Goal: Entertainment & Leisure: Consume media (video, audio)

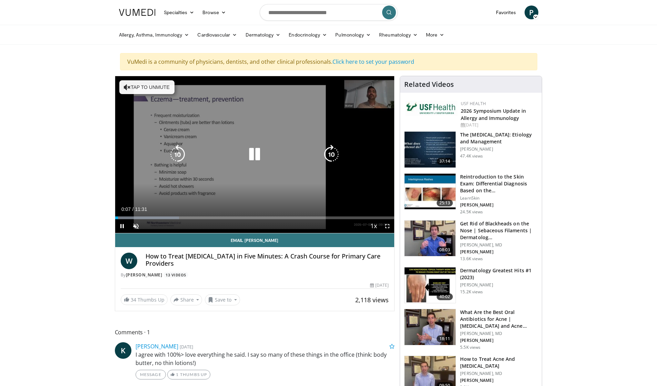
click at [218, 137] on div "10 seconds Tap to unmute" at bounding box center [254, 154] width 279 height 157
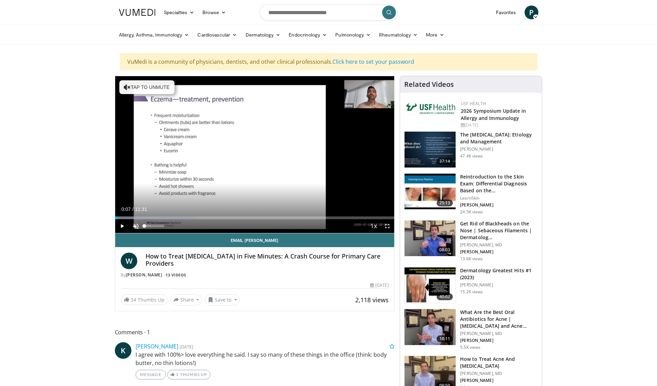
click at [133, 225] on span "Video Player" at bounding box center [136, 226] width 14 height 14
click at [121, 224] on span "Video Player" at bounding box center [122, 226] width 14 height 14
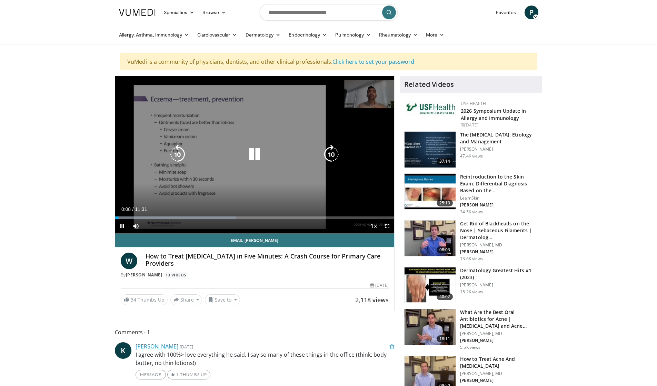
click at [195, 174] on div "10 seconds Tap to unmute" at bounding box center [254, 154] width 279 height 157
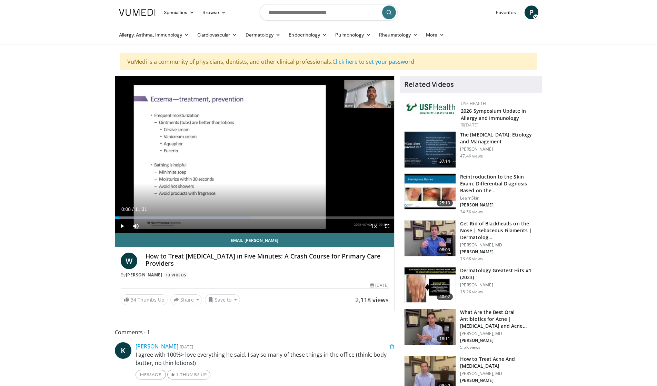
click at [123, 224] on span "Video Player" at bounding box center [122, 226] width 14 height 14
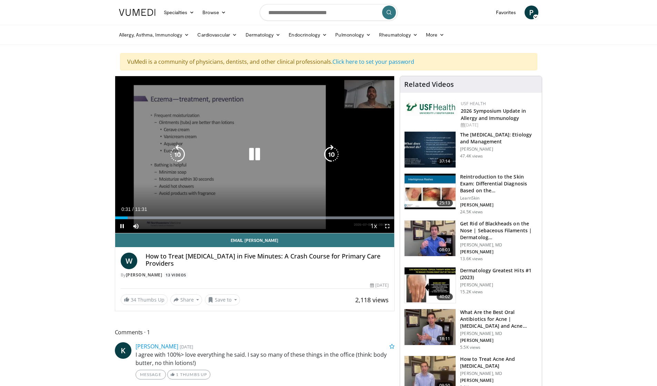
click at [193, 192] on div "10 seconds Tap to unmute" at bounding box center [254, 154] width 279 height 157
click at [250, 154] on icon "Video Player" at bounding box center [254, 154] width 19 height 19
click at [250, 161] on icon "Video Player" at bounding box center [254, 154] width 19 height 19
click at [252, 153] on icon "Video Player" at bounding box center [254, 154] width 19 height 19
click at [257, 155] on icon "Video Player" at bounding box center [254, 154] width 19 height 19
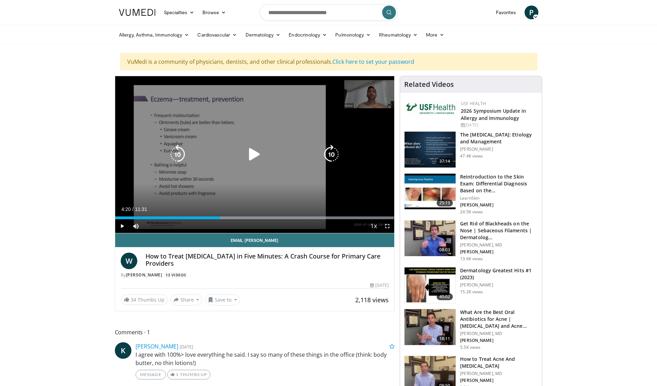
click at [247, 153] on icon "Video Player" at bounding box center [254, 154] width 19 height 19
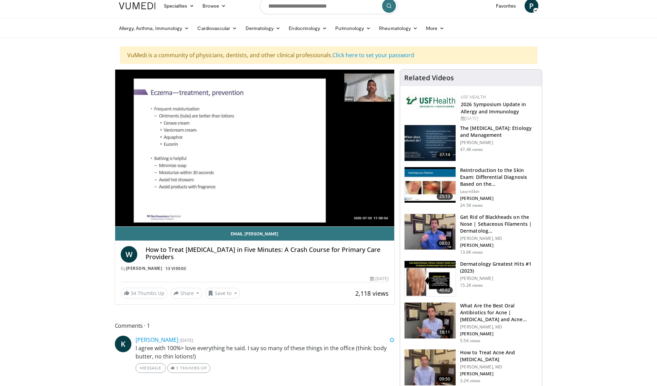
scroll to position [0, 0]
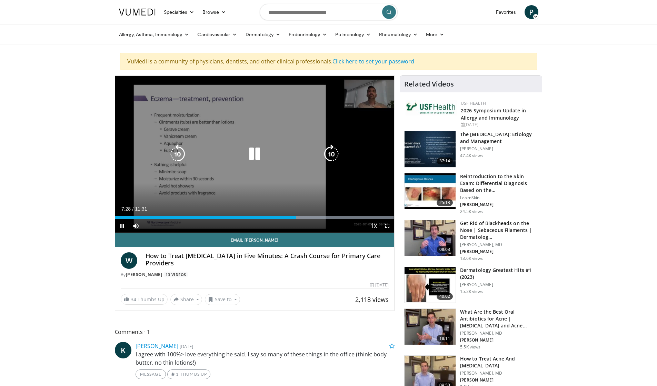
click at [256, 152] on icon "Video Player" at bounding box center [254, 154] width 19 height 19
